Goal: Transaction & Acquisition: Subscribe to service/newsletter

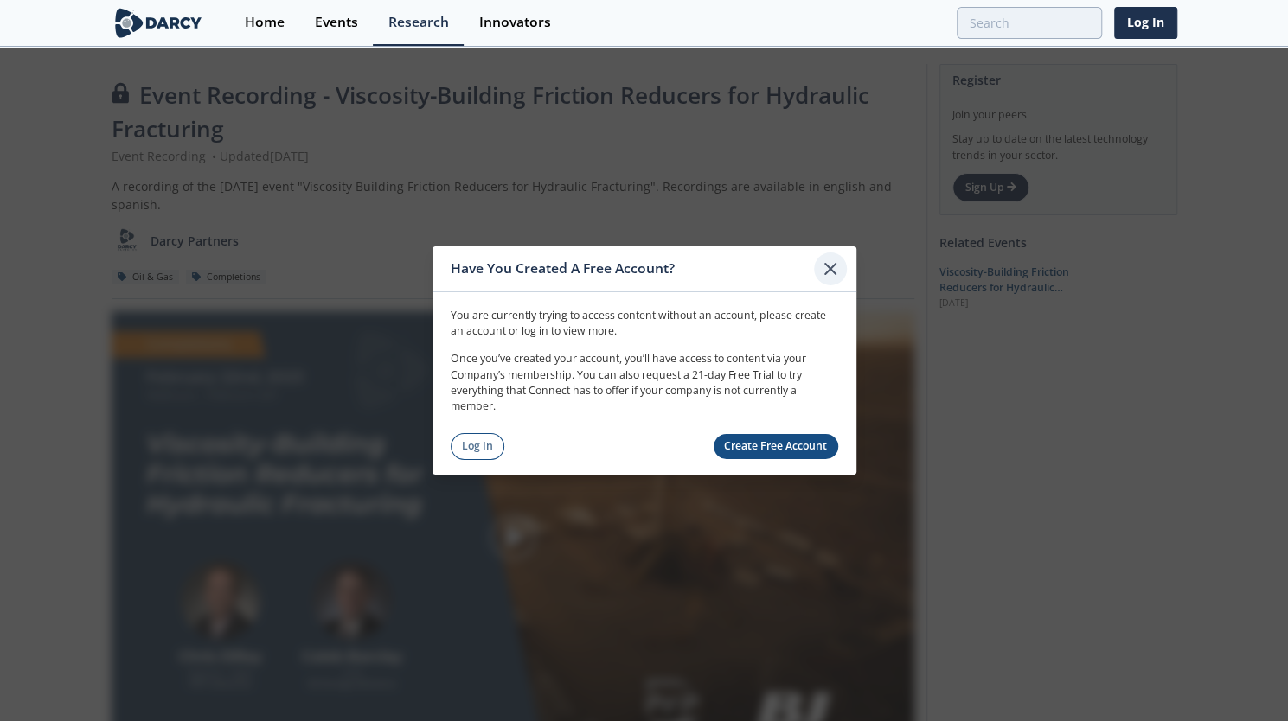
click at [829, 269] on icon at bounding box center [830, 269] width 10 height 10
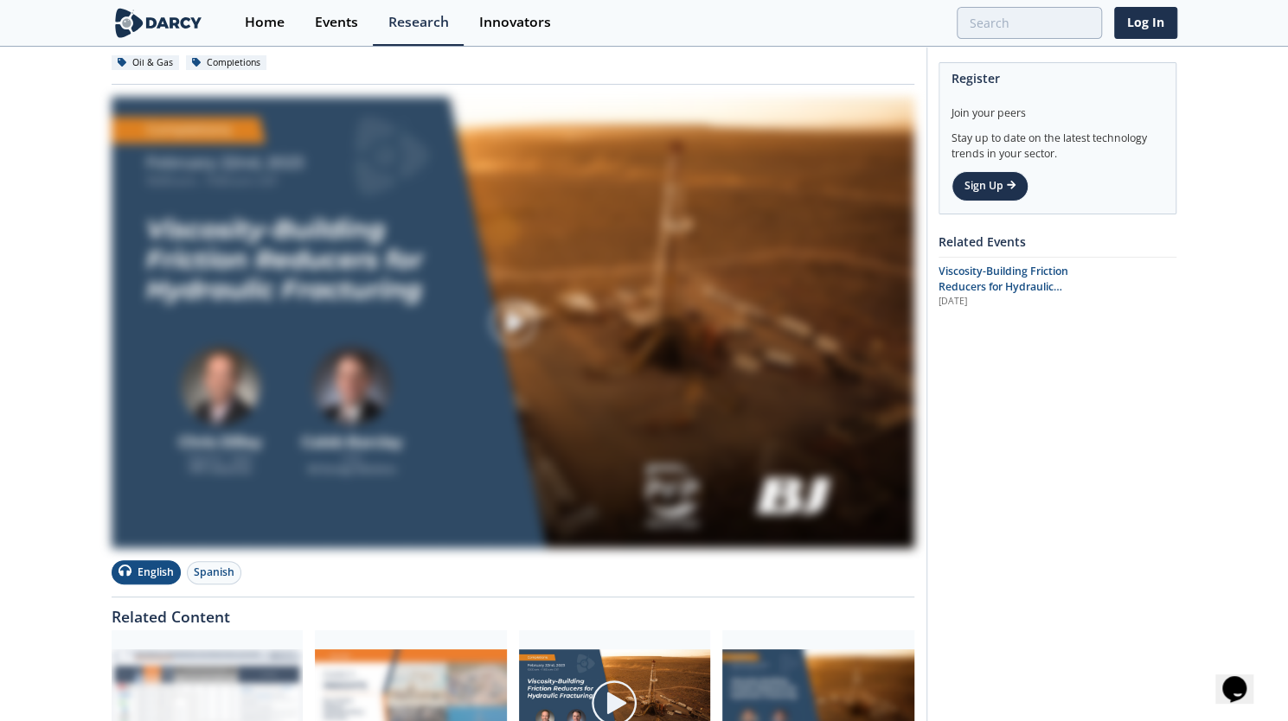
scroll to position [188, 0]
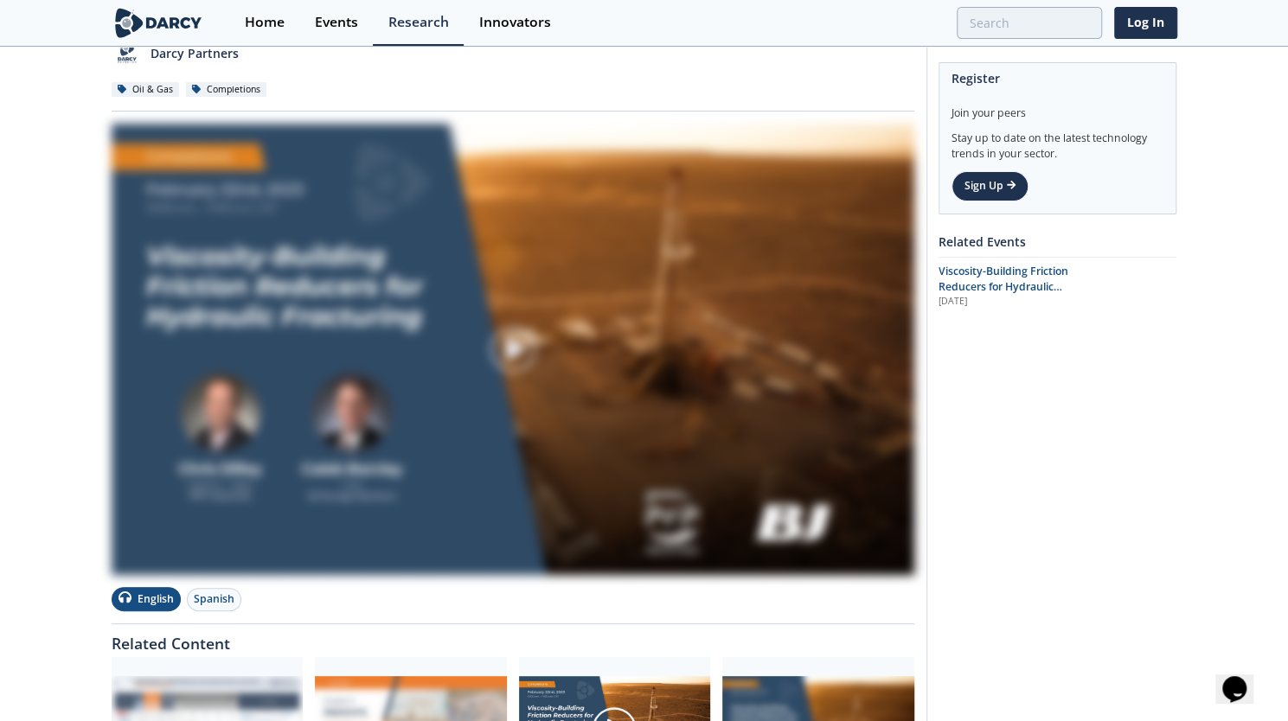
click at [401, 341] on img at bounding box center [513, 349] width 803 height 451
click at [540, 355] on div at bounding box center [513, 349] width 194 height 97
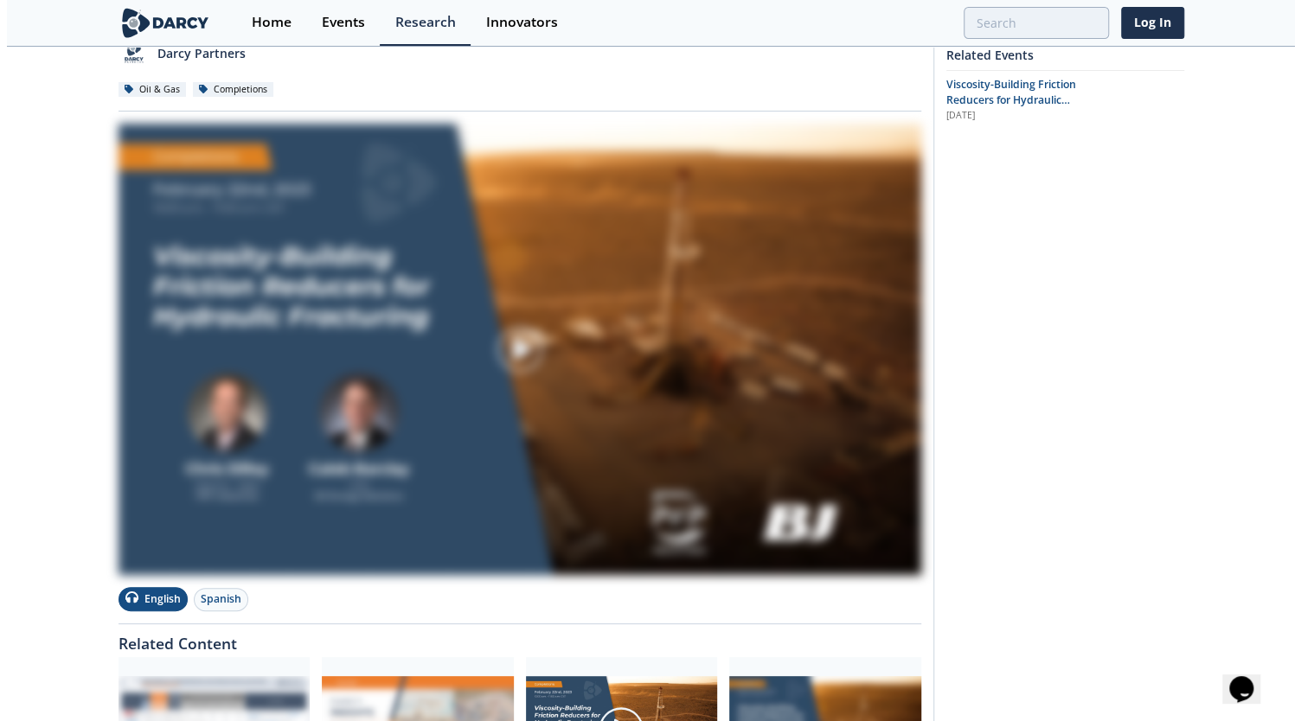
scroll to position [0, 0]
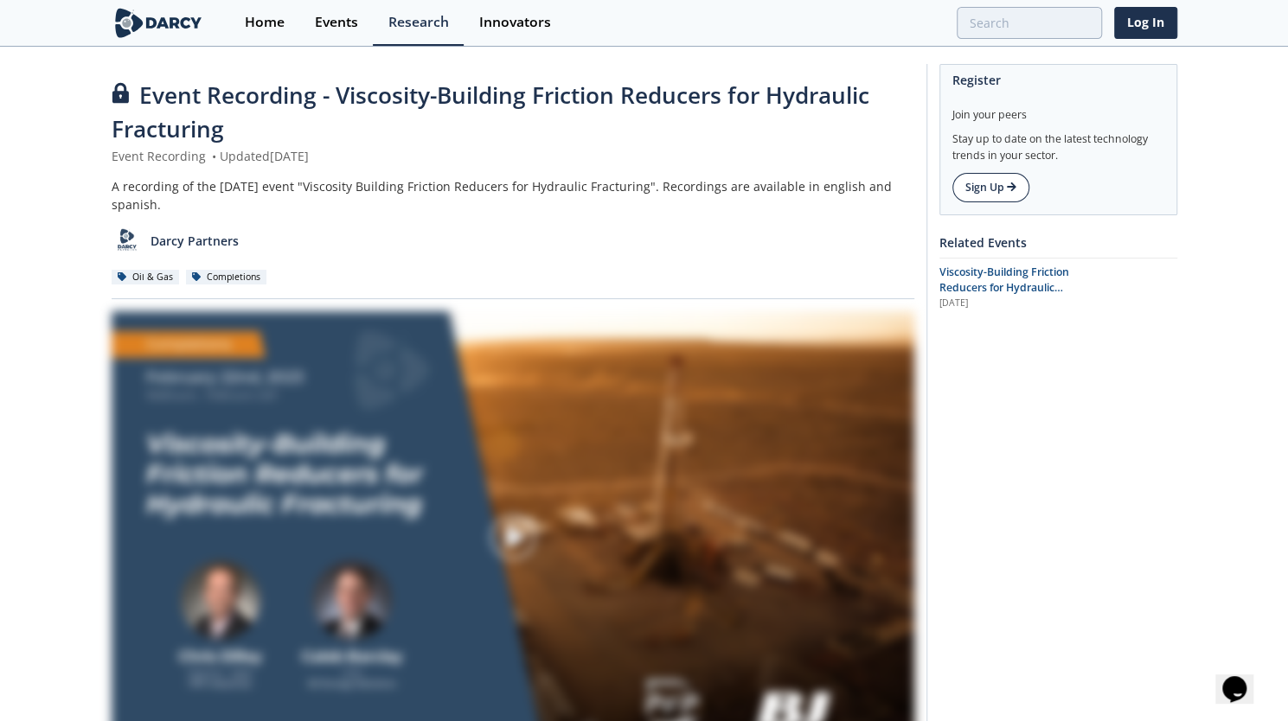
click at [996, 189] on link "Sign Up" at bounding box center [990, 187] width 77 height 29
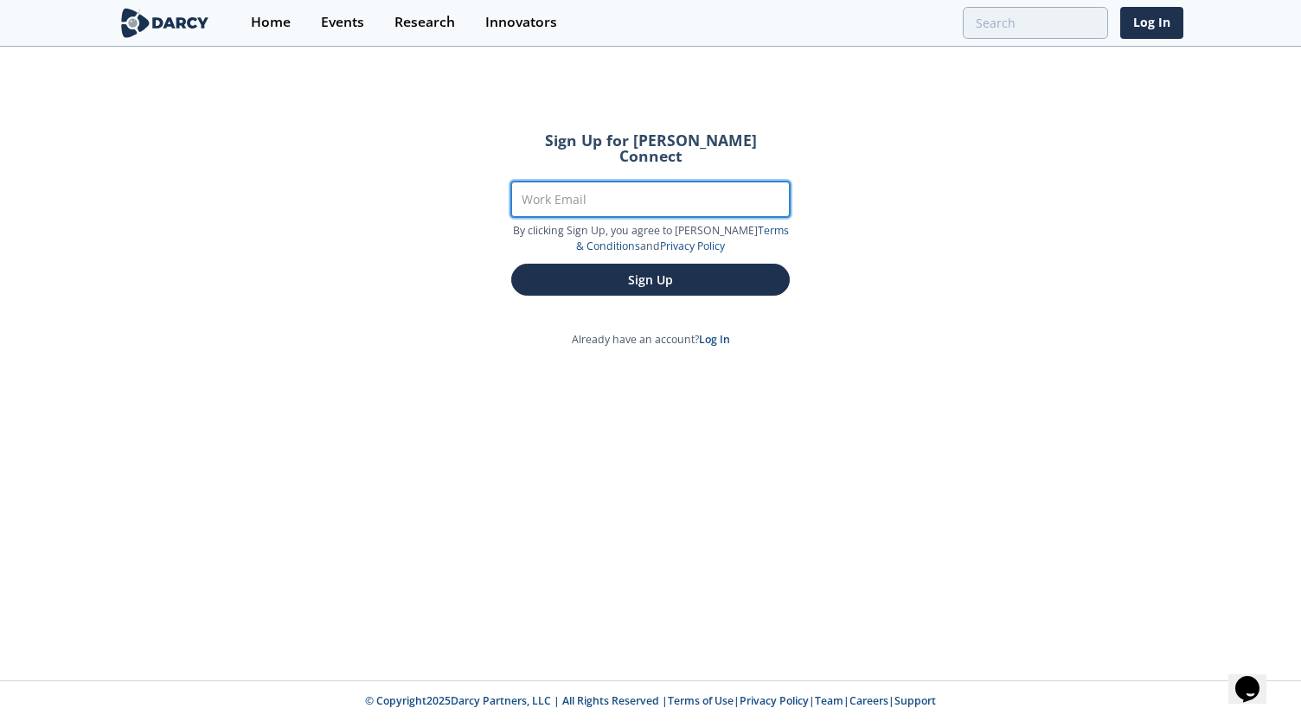
click at [579, 189] on input "Work Email" at bounding box center [650, 199] width 278 height 35
click at [579, 189] on input "c" at bounding box center [650, 199] width 278 height 35
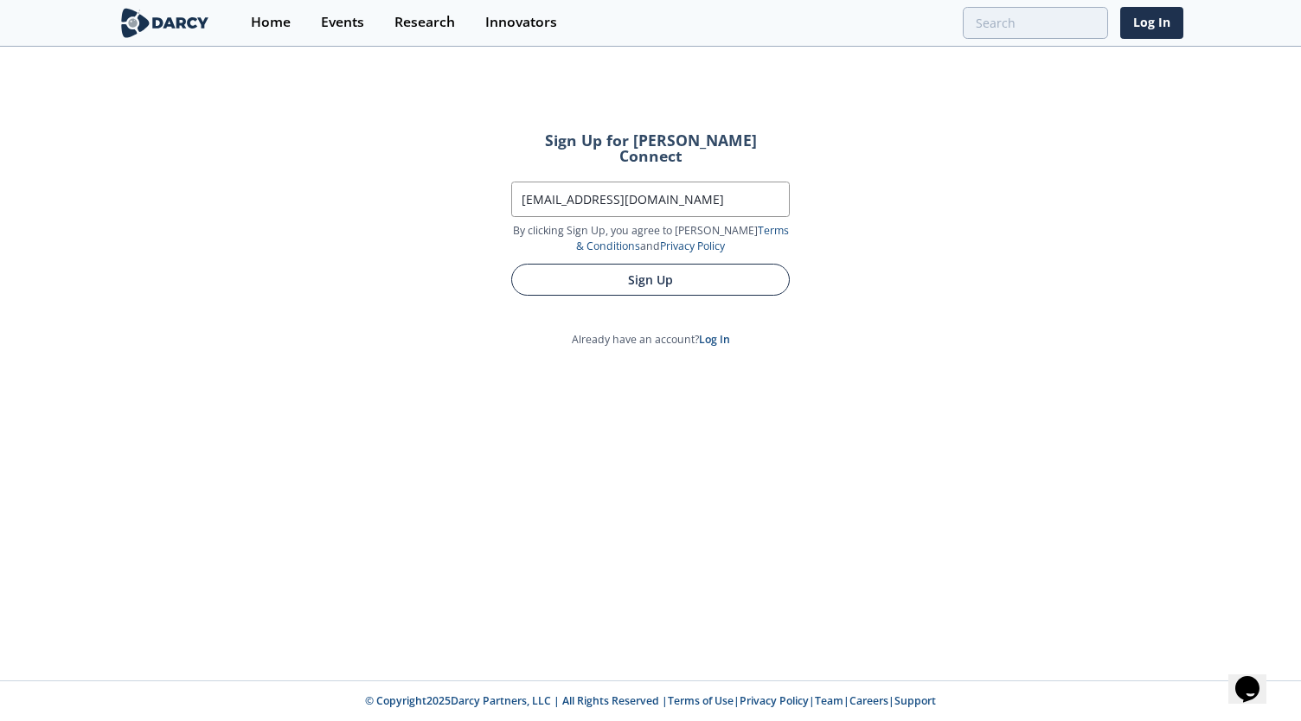
click at [664, 264] on button "Sign Up" at bounding box center [650, 280] width 278 height 32
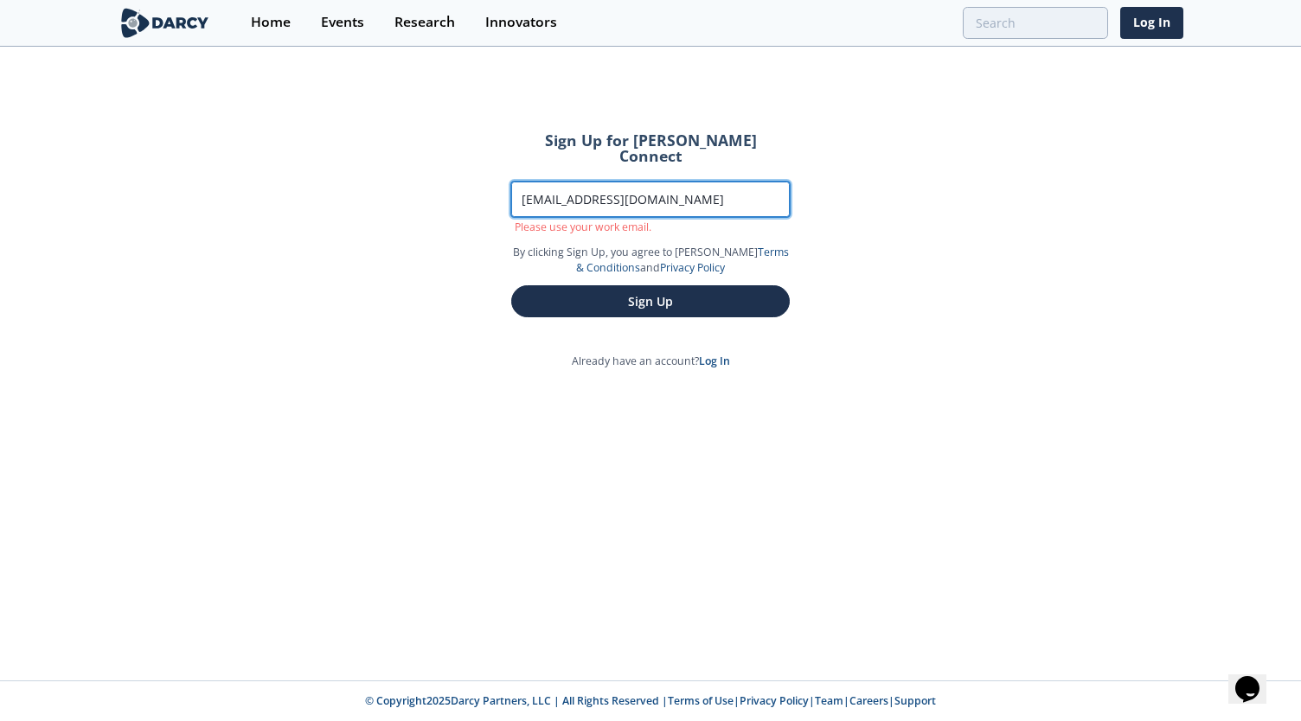
drag, startPoint x: 656, startPoint y: 185, endPoint x: 372, endPoint y: 173, distance: 283.9
click at [372, 173] on div "Sign Up for [PERSON_NAME] Connect Work Email [EMAIL_ADDRESS][DOMAIN_NAME] Pleas…" at bounding box center [650, 364] width 1301 height 632
type input "c"
